Goal: Task Accomplishment & Management: Manage account settings

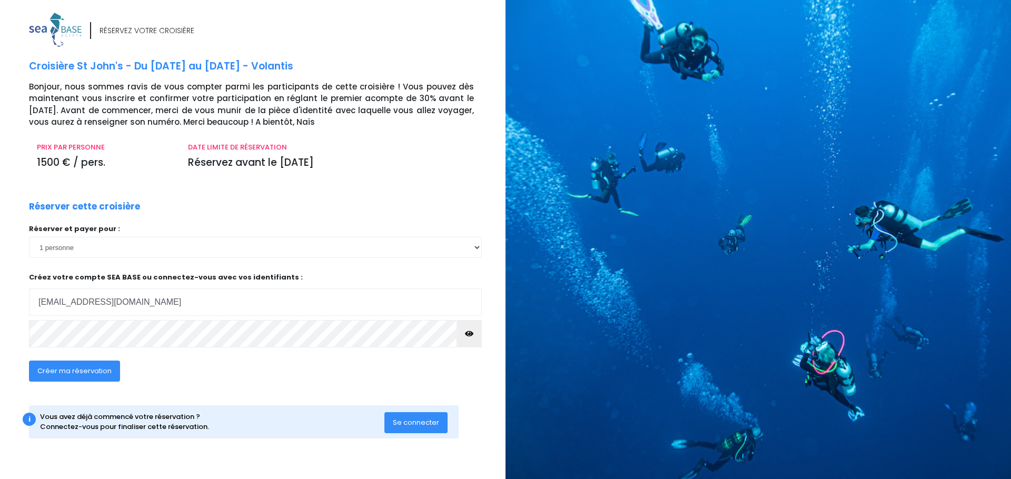
click at [89, 366] on span "Créer ma réservation" at bounding box center [74, 371] width 74 height 10
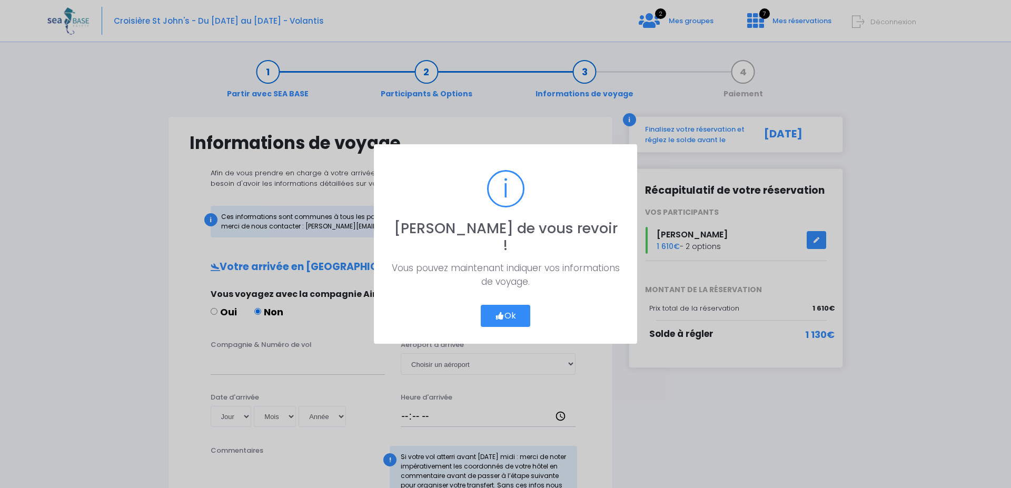
click at [503, 319] on div "? ! i [PERSON_NAME] de vous revoir ! × Vous pouvez maintenant indiquer vos info…" at bounding box center [505, 243] width 263 height 199
click at [505, 308] on button "Ok" at bounding box center [505, 316] width 49 height 22
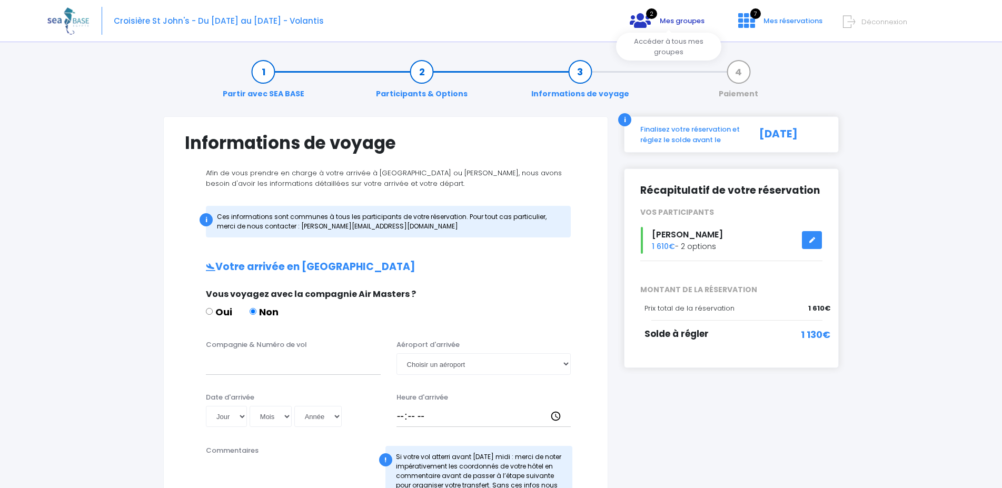
click at [683, 20] on span "Mes groupes" at bounding box center [682, 21] width 45 height 10
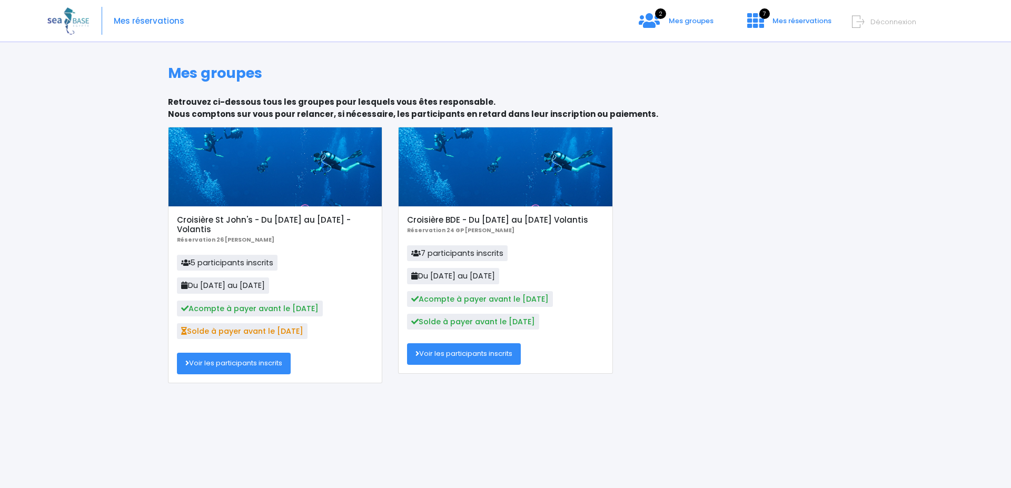
click at [267, 362] on link "Voir les participants inscrits" at bounding box center [234, 363] width 114 height 21
